Goal: Task Accomplishment & Management: Manage account settings

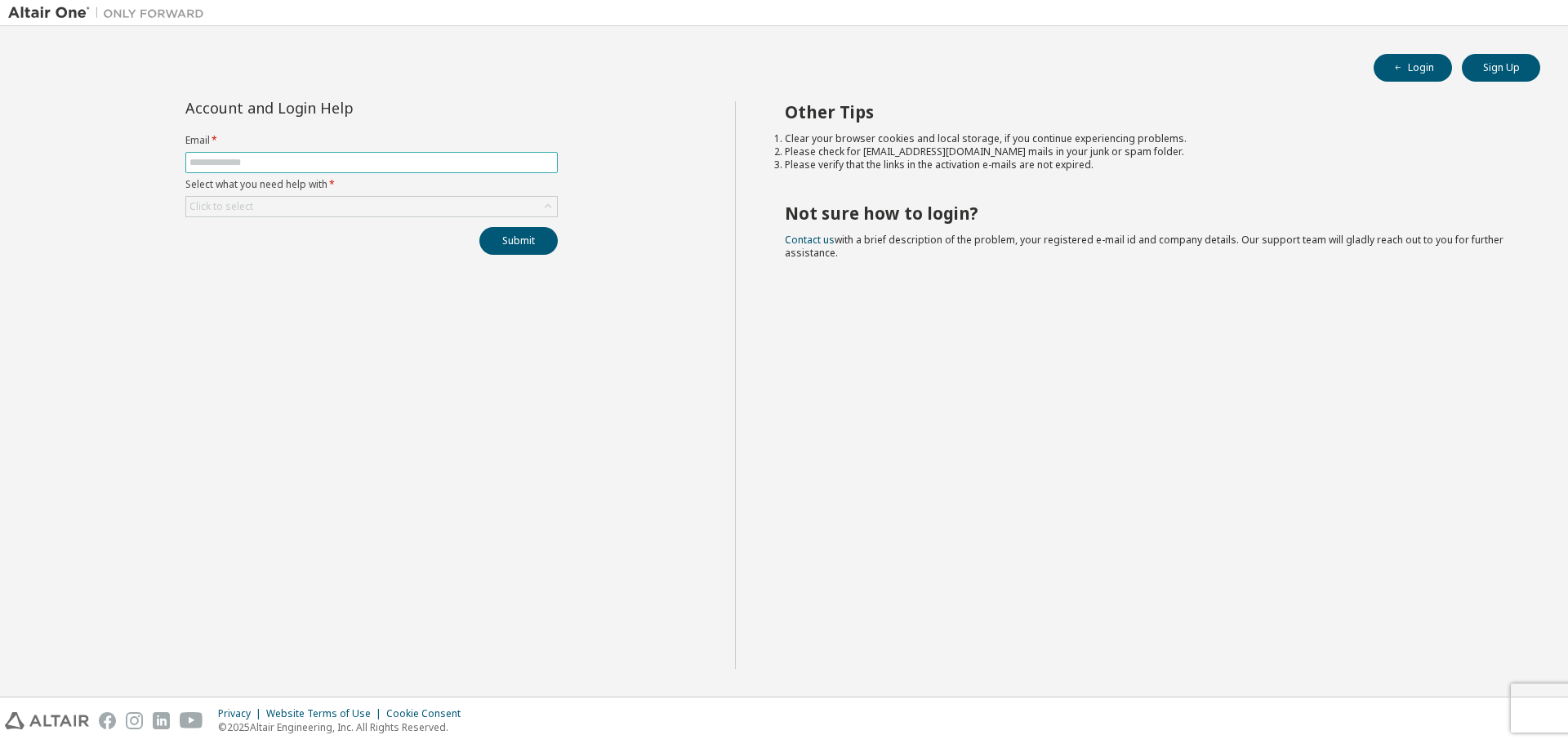
click at [355, 159] on input "text" at bounding box center [371, 162] width 365 height 13
click at [277, 206] on div "Click to select" at bounding box center [372, 206] width 371 height 19
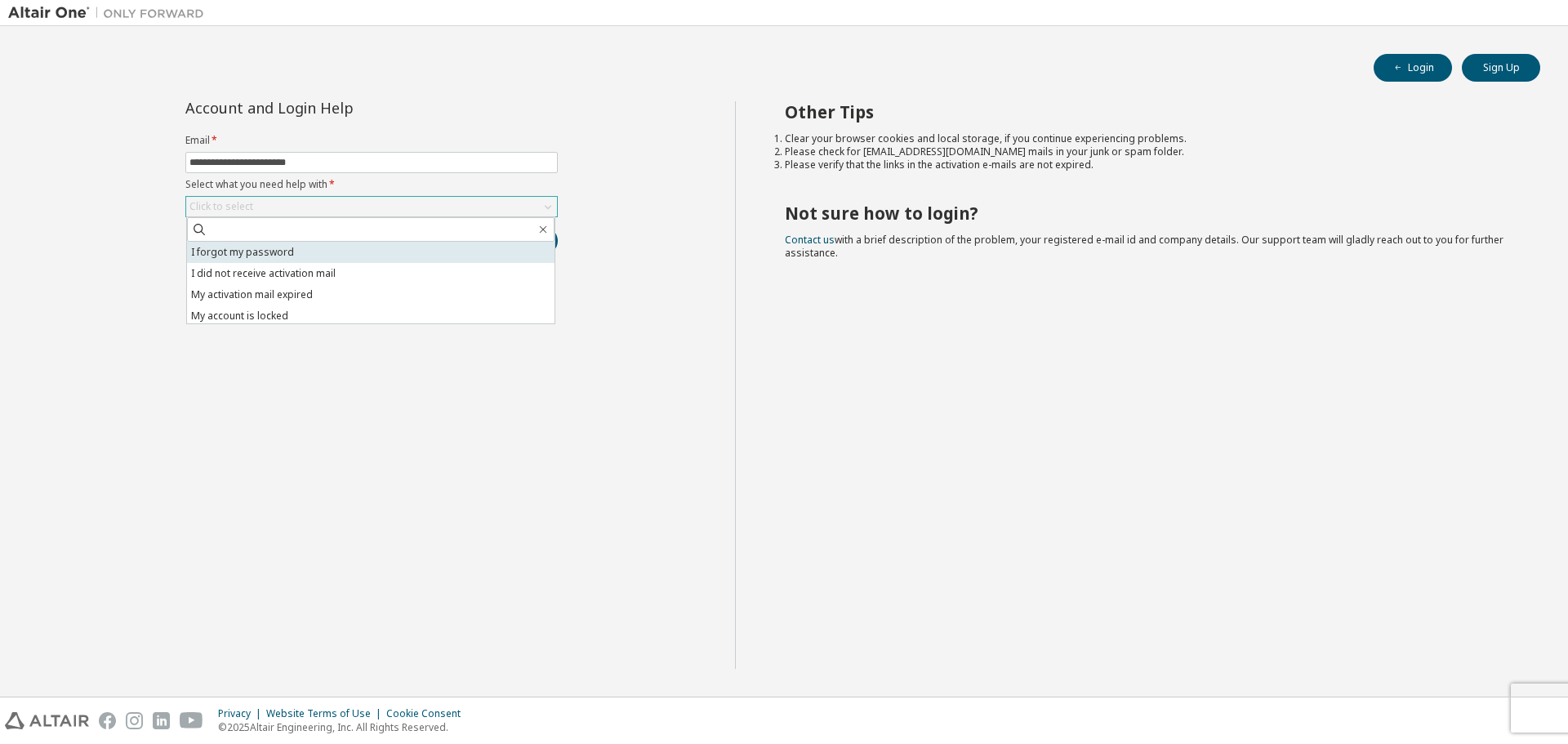
click at [299, 254] on li "I forgot my password" at bounding box center [371, 252] width 367 height 21
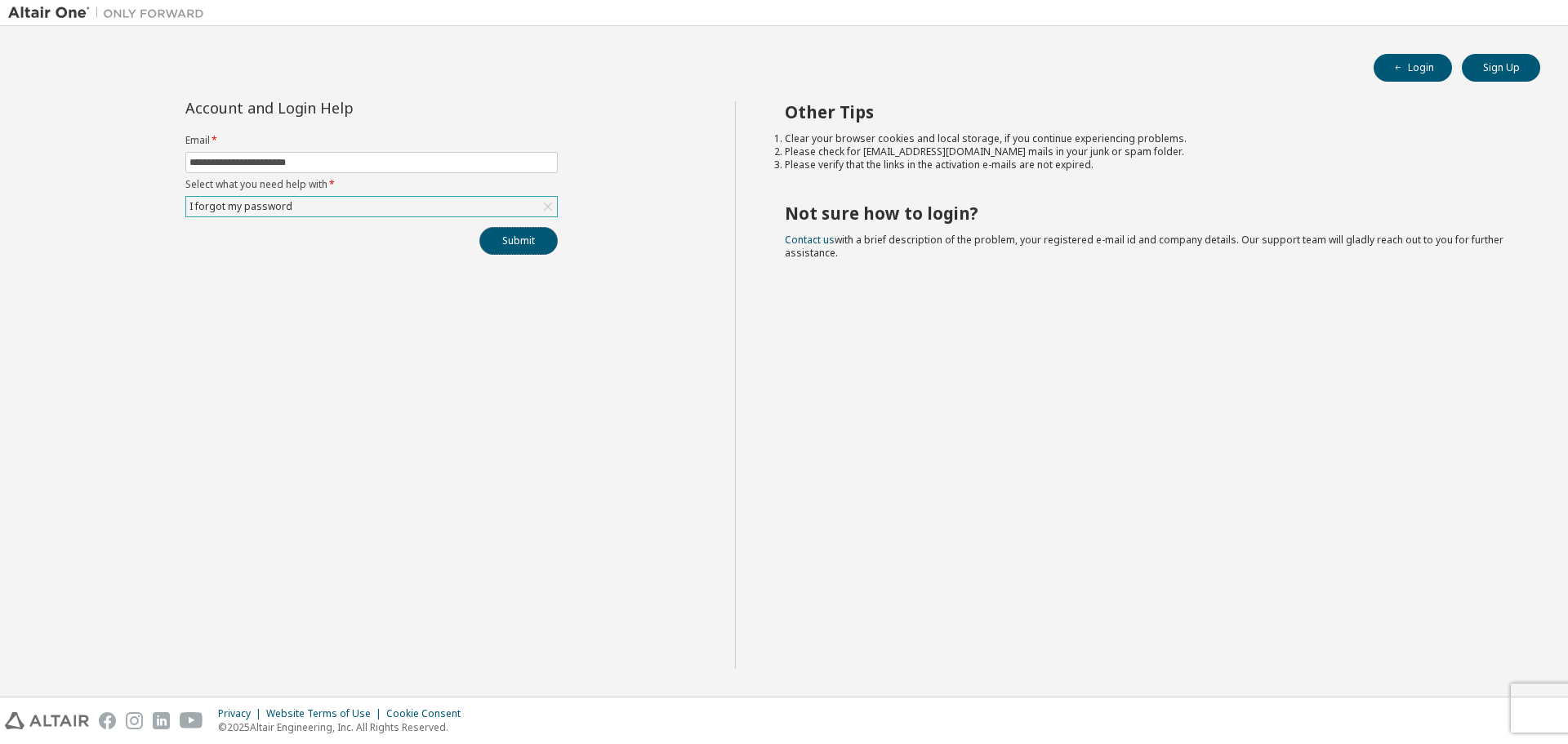
drag, startPoint x: 515, startPoint y: 241, endPoint x: 520, endPoint y: 248, distance: 8.6
click at [515, 241] on button "Submit" at bounding box center [518, 241] width 78 height 28
click at [521, 244] on button "Submit" at bounding box center [518, 241] width 78 height 28
click at [285, 163] on input "**********" at bounding box center [371, 162] width 365 height 13
type input "**********"
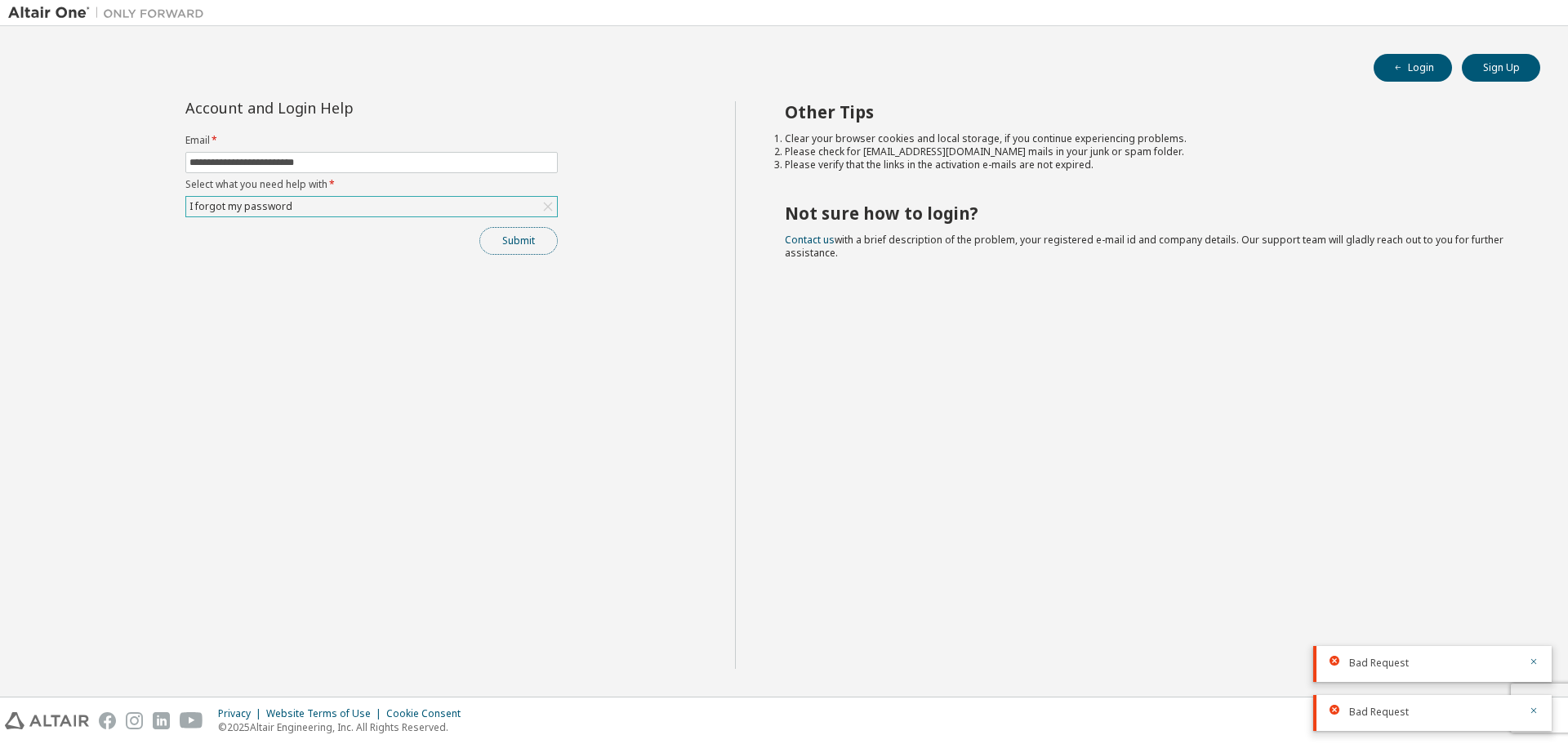
click at [502, 237] on button "Submit" at bounding box center [518, 241] width 78 height 28
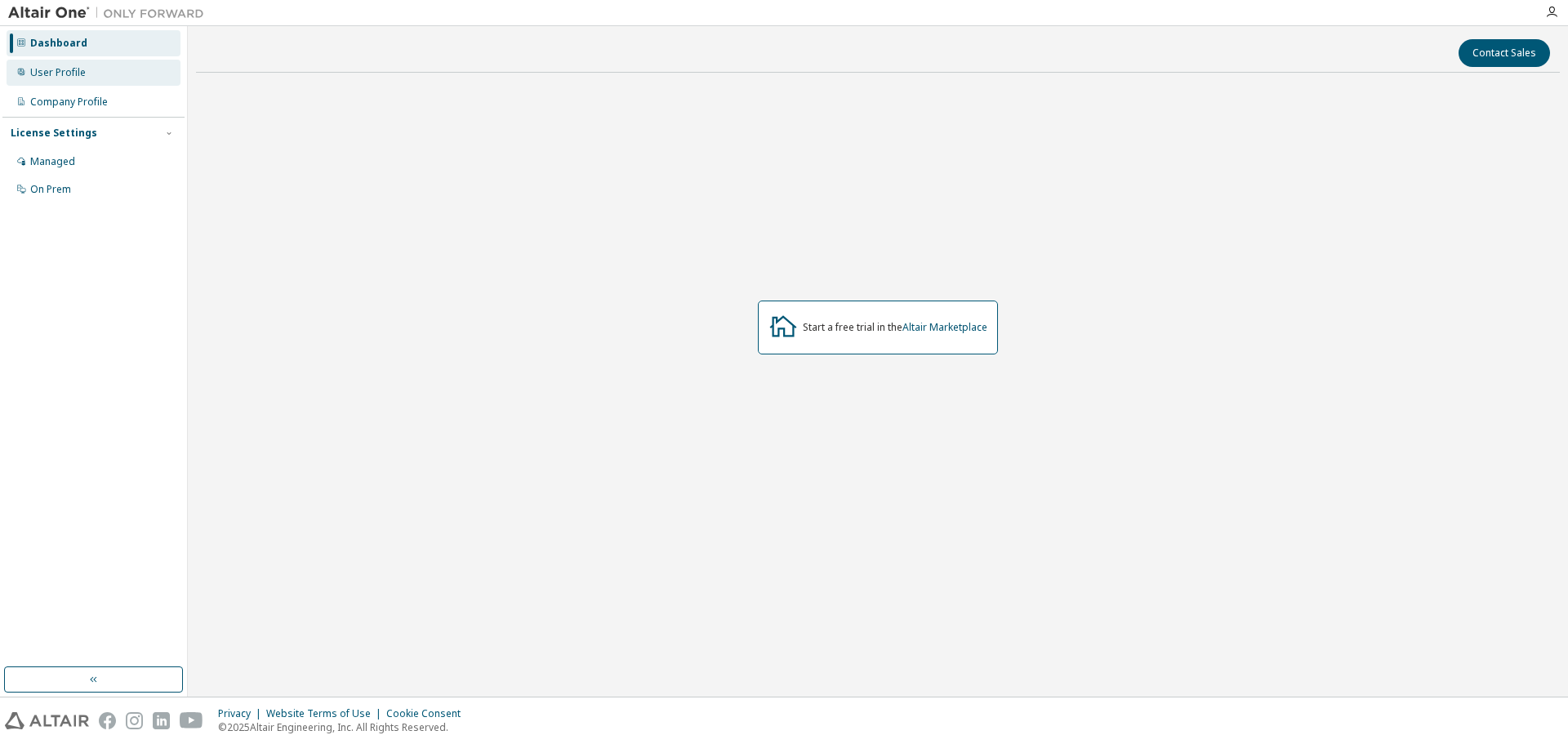
click at [55, 76] on div "User Profile" at bounding box center [58, 73] width 55 height 13
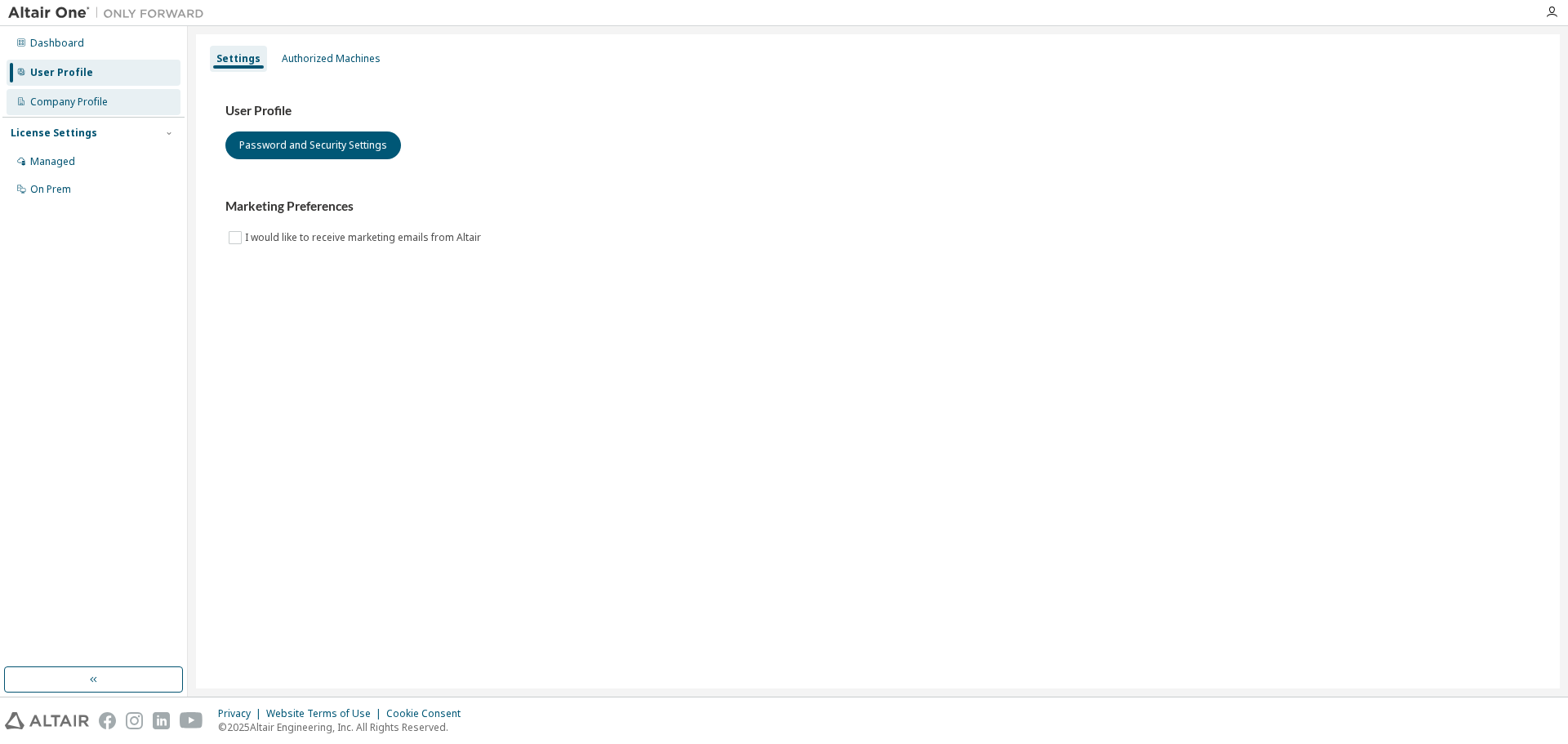
click at [96, 109] on div "Company Profile" at bounding box center [93, 102] width 174 height 26
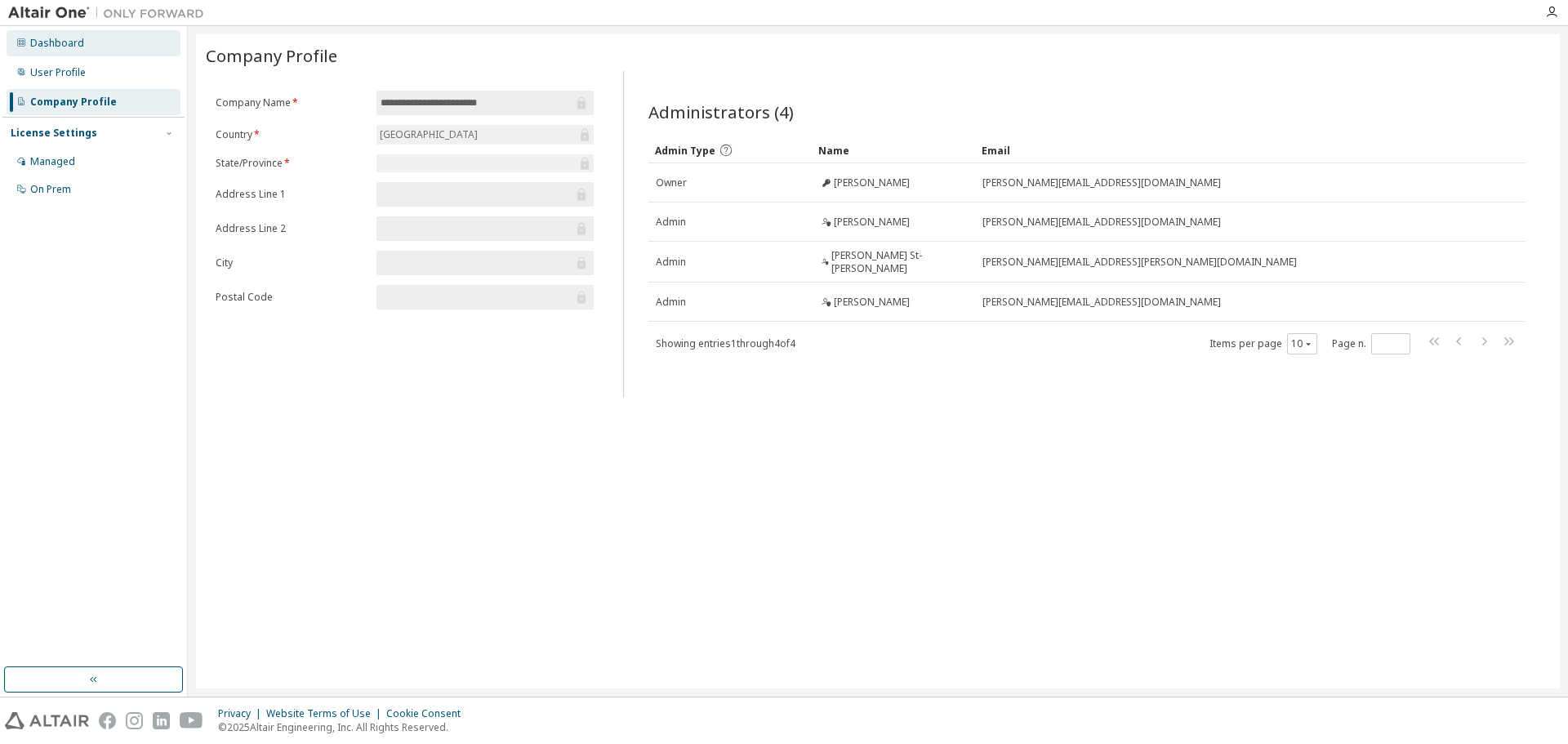
click at [101, 42] on div "Dashboard" at bounding box center [93, 43] width 174 height 26
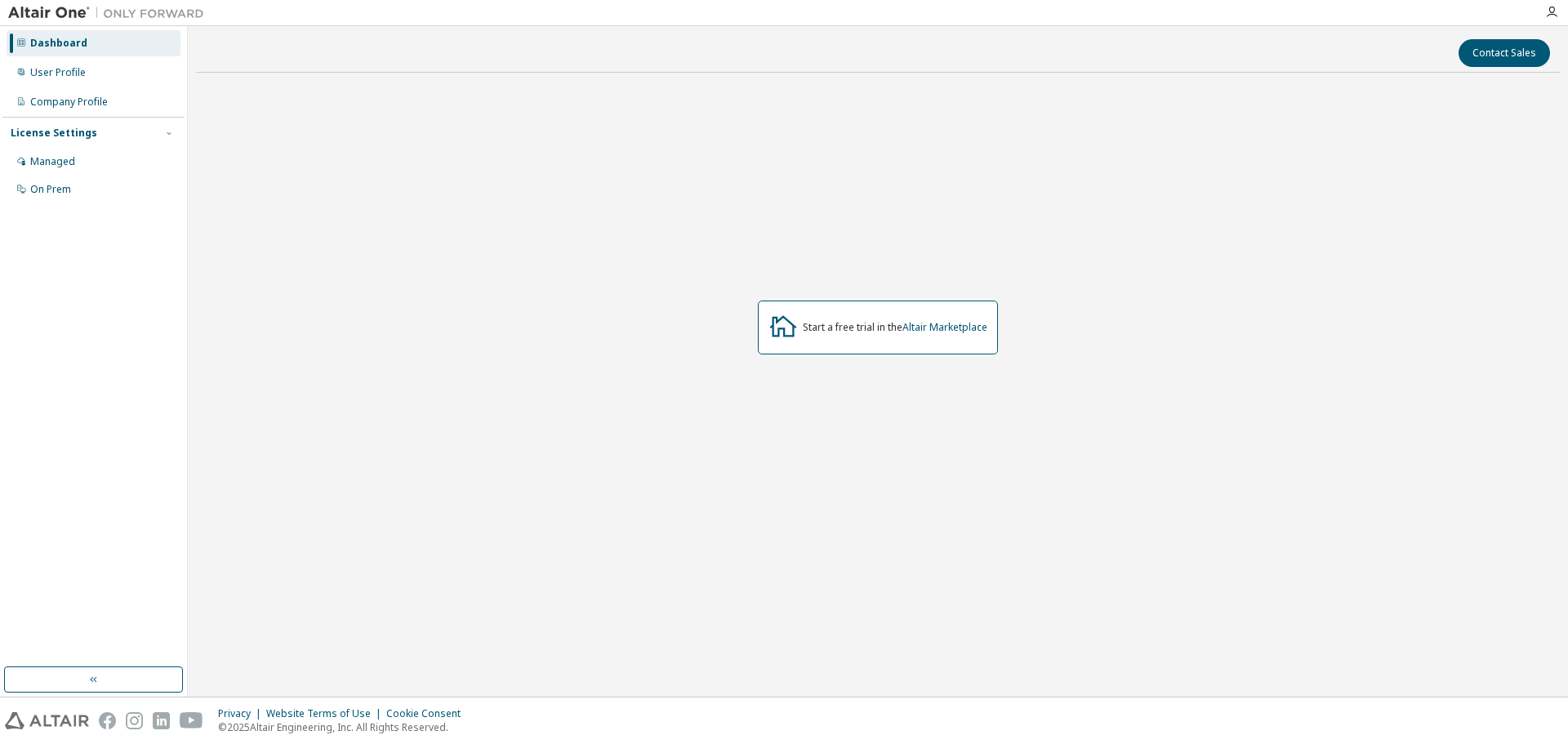
click at [57, 15] on img at bounding box center [110, 13] width 204 height 17
click at [66, 67] on div "User Profile" at bounding box center [58, 73] width 55 height 13
